Goal: Information Seeking & Learning: Learn about a topic

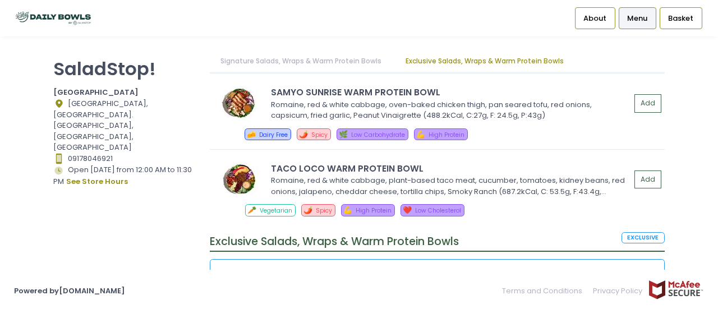
scroll to position [1457, 0]
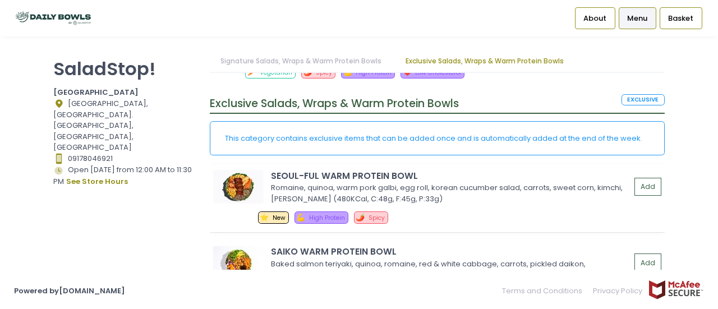
click at [431, 178] on div "SEOUL-FUL WARM PROTEIN BOWL" at bounding box center [451, 175] width 360 height 13
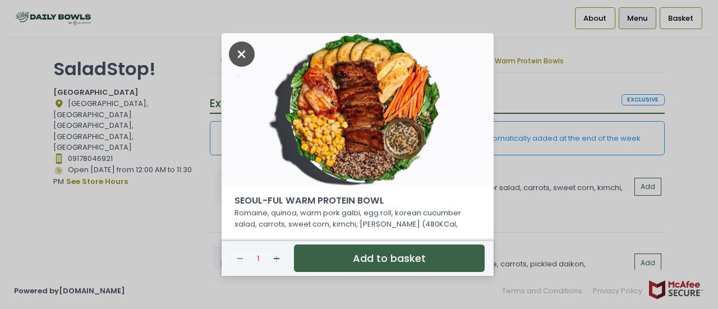
click at [238, 52] on icon "Close" at bounding box center [242, 54] width 26 height 25
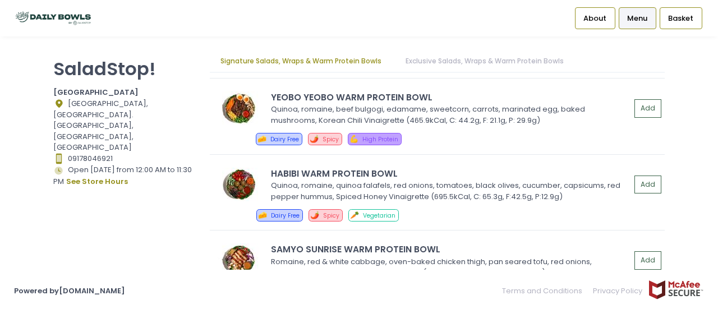
scroll to position [1156, 0]
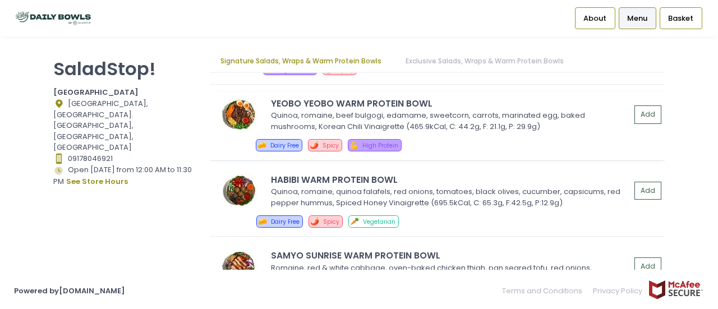
click at [456, 102] on div "YEOBO YEOBO WARM PROTEIN BOWL" at bounding box center [451, 103] width 360 height 13
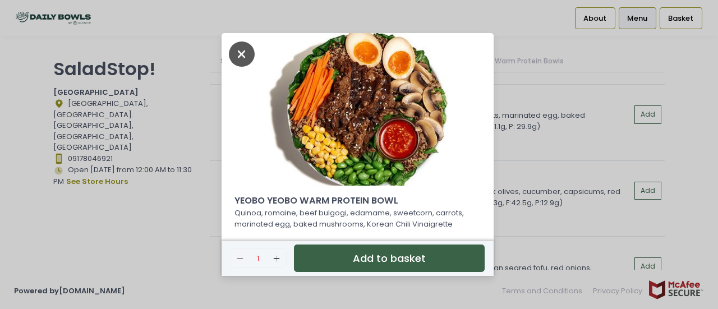
click at [237, 51] on icon "Close" at bounding box center [242, 54] width 26 height 25
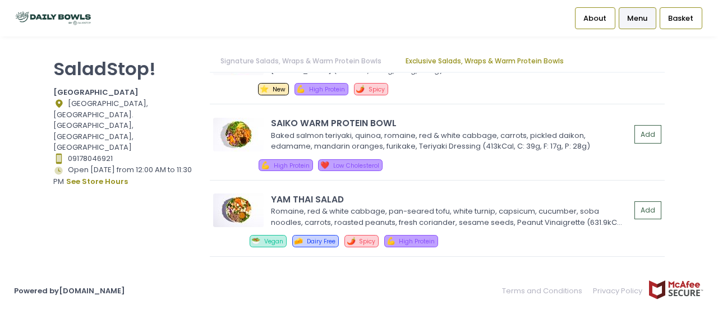
scroll to position [1586, 0]
click at [471, 141] on div "Baked salmon teriyaki, quinoa, romaine, red & white cabbage, carrots, pickled d…" at bounding box center [449, 141] width 356 height 22
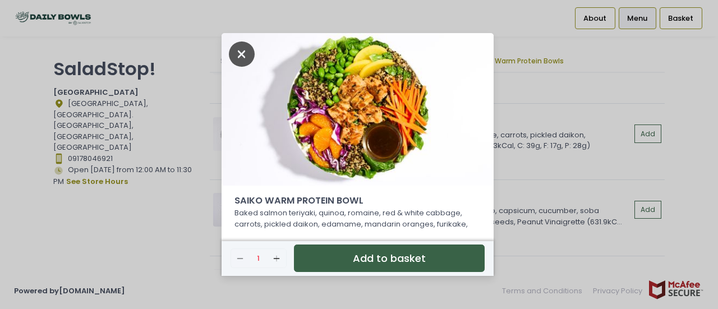
click at [245, 45] on icon "Close" at bounding box center [242, 54] width 26 height 25
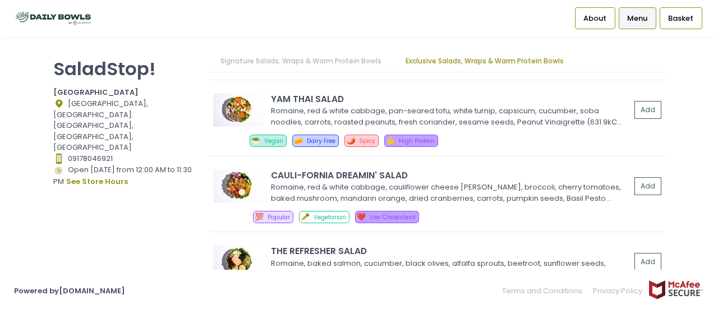
scroll to position [1711, 0]
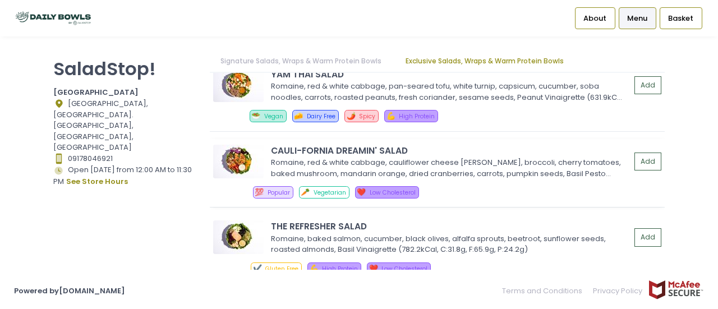
click at [469, 162] on div "Romaine, red & white cabbage, cauliflower cheese [PERSON_NAME], broccoli, cherr…" at bounding box center [449, 168] width 356 height 22
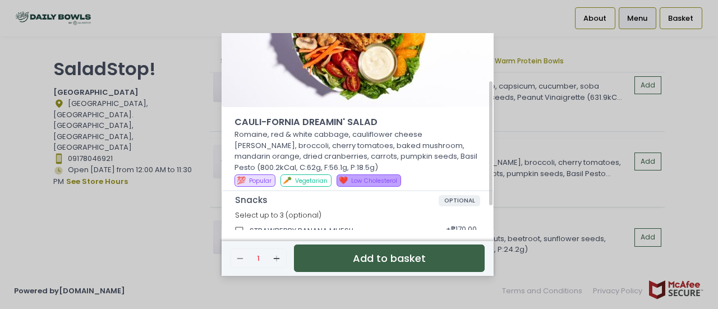
scroll to position [77, 0]
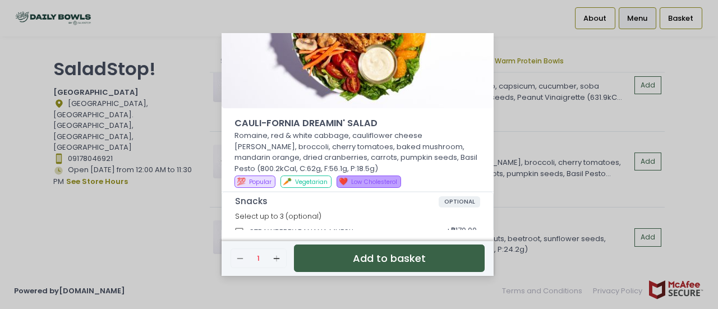
click at [201, 154] on div "CAULI-FORNIA DREAMIN' SALAD Romaine, red & white cabbage, cauliflower cheese [P…" at bounding box center [359, 154] width 718 height 309
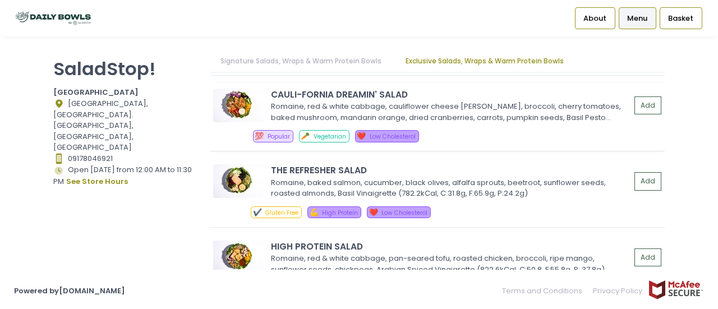
scroll to position [1767, 0]
drag, startPoint x: 475, startPoint y: 191, endPoint x: 398, endPoint y: 159, distance: 83.3
click at [398, 159] on div "THE REFRESHER SALAD Romaine, baked salmon, cucumber, black olives, alfalfa spro…" at bounding box center [437, 192] width 455 height 68
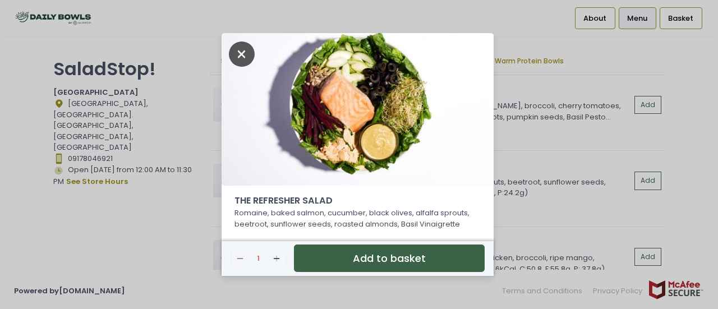
click at [245, 59] on icon "Close" at bounding box center [242, 54] width 26 height 25
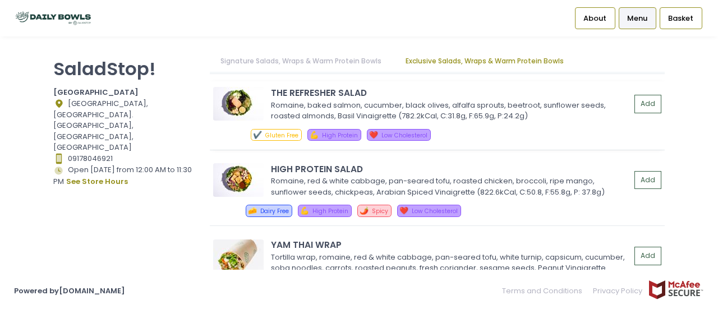
scroll to position [1845, 0]
click at [374, 175] on div "Romaine, red & white cabbage, pan-seared tofu, roasted chicken, broccoli, ripe …" at bounding box center [449, 186] width 356 height 22
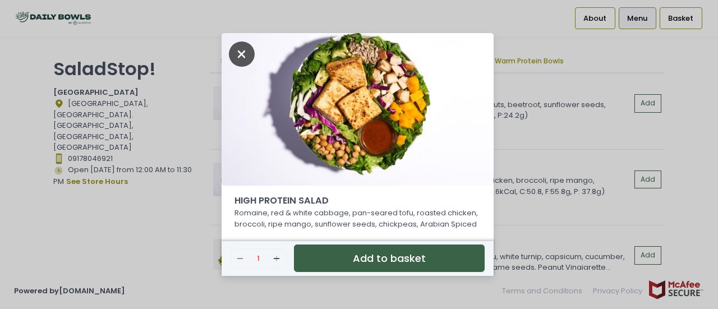
click at [237, 47] on icon "Close" at bounding box center [242, 54] width 26 height 25
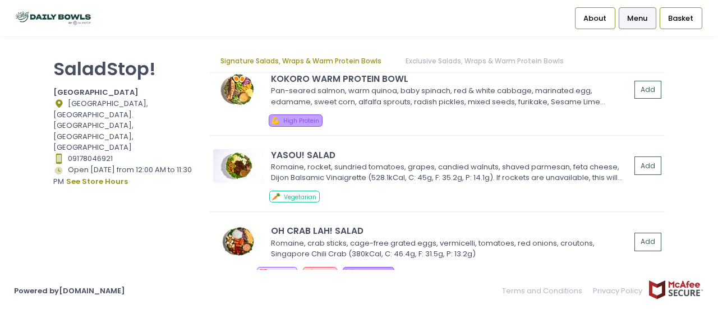
scroll to position [0, 0]
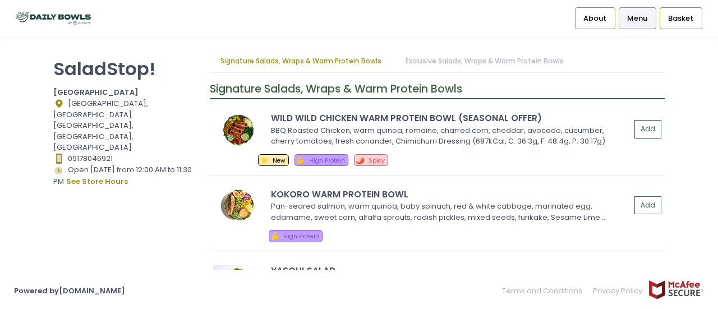
click at [385, 189] on div "KOKORO WARM PROTEIN BOWL" at bounding box center [451, 194] width 360 height 13
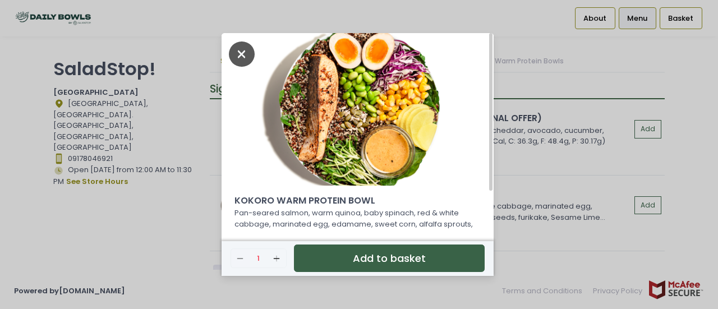
click at [236, 53] on icon "Close" at bounding box center [242, 54] width 26 height 25
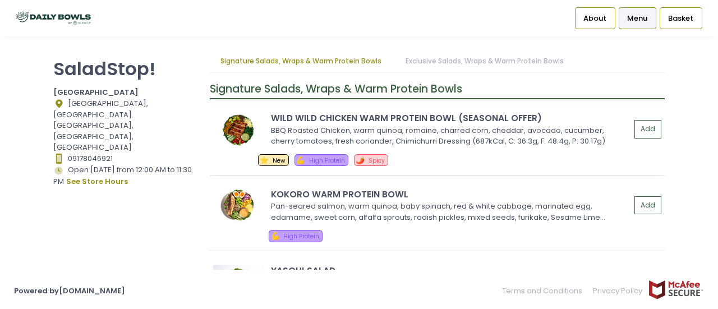
click at [435, 134] on div "BBQ Roasted Chicken, warm quinoa, romaine, charred corn, cheddar, avocado, cucu…" at bounding box center [449, 136] width 356 height 22
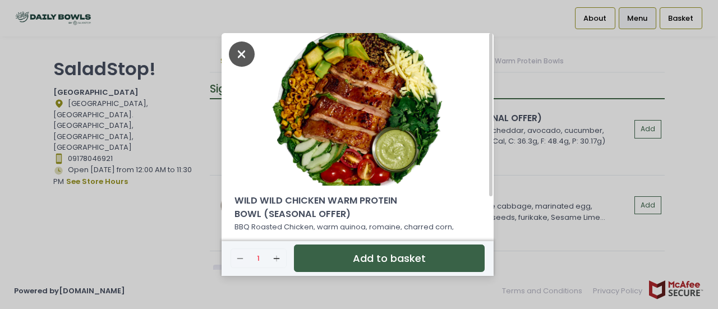
click at [233, 54] on icon "Close" at bounding box center [242, 54] width 26 height 25
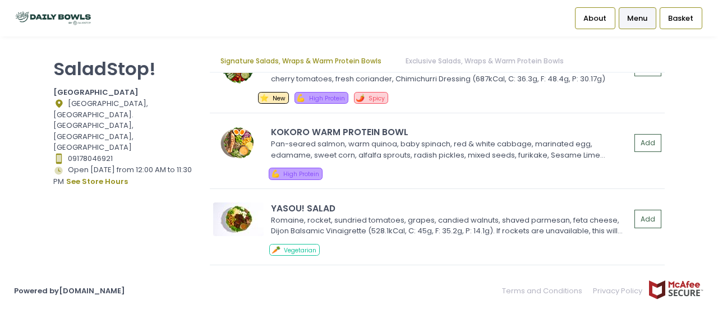
scroll to position [10, 0]
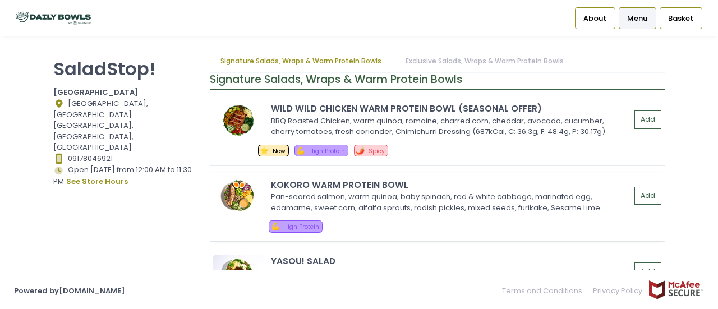
click at [442, 191] on div "Pan-seared salmon, warm quinoa, baby spinach, red & white cabbage, marinated eg…" at bounding box center [449, 202] width 356 height 22
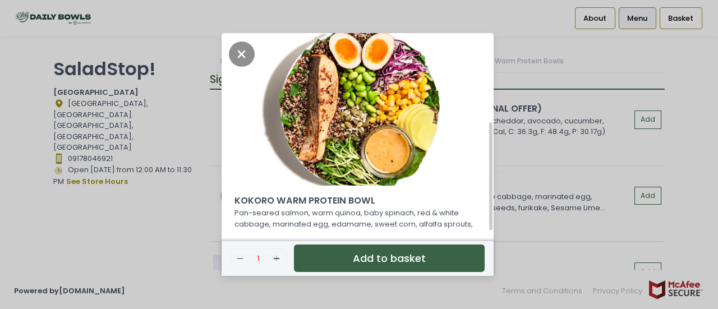
scroll to position [49, 0]
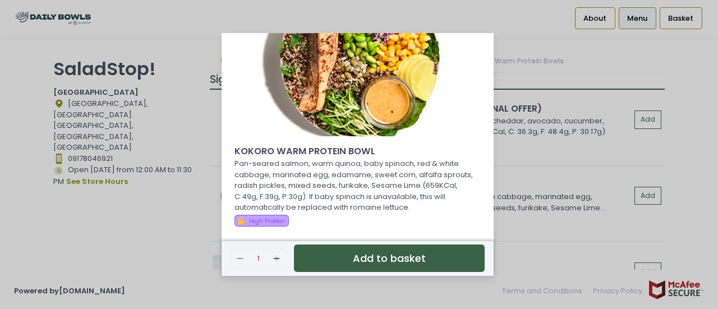
click at [537, 181] on div "KOKORO WARM PROTEIN BOWL Pan-seared salmon, warm quinoa, baby spinach, red & wh…" at bounding box center [359, 154] width 718 height 309
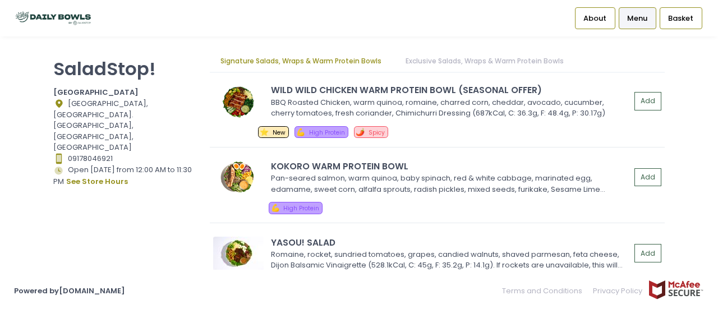
scroll to position [29, 0]
click at [457, 186] on div "Pan-seared salmon, warm quinoa, baby spinach, red & white cabbage, marinated eg…" at bounding box center [449, 183] width 356 height 22
